Goal: Information Seeking & Learning: Learn about a topic

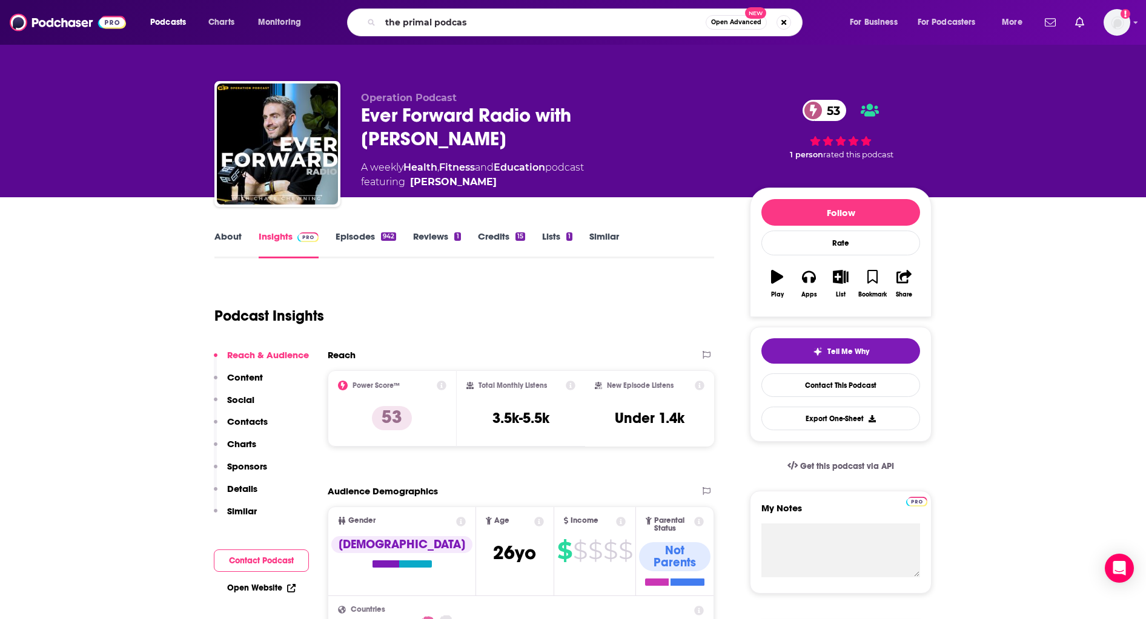
type input "the primal podcast"
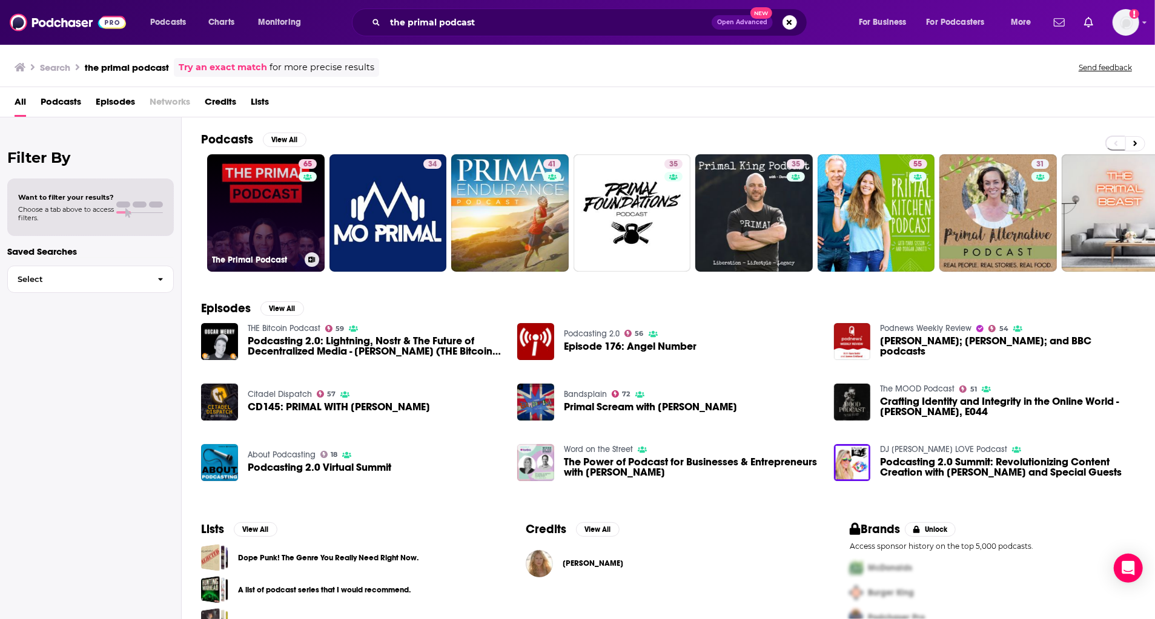
click at [254, 225] on link "65 The Primal Podcast" at bounding box center [265, 212] width 117 height 117
